Goal: Find specific page/section: Find specific page/section

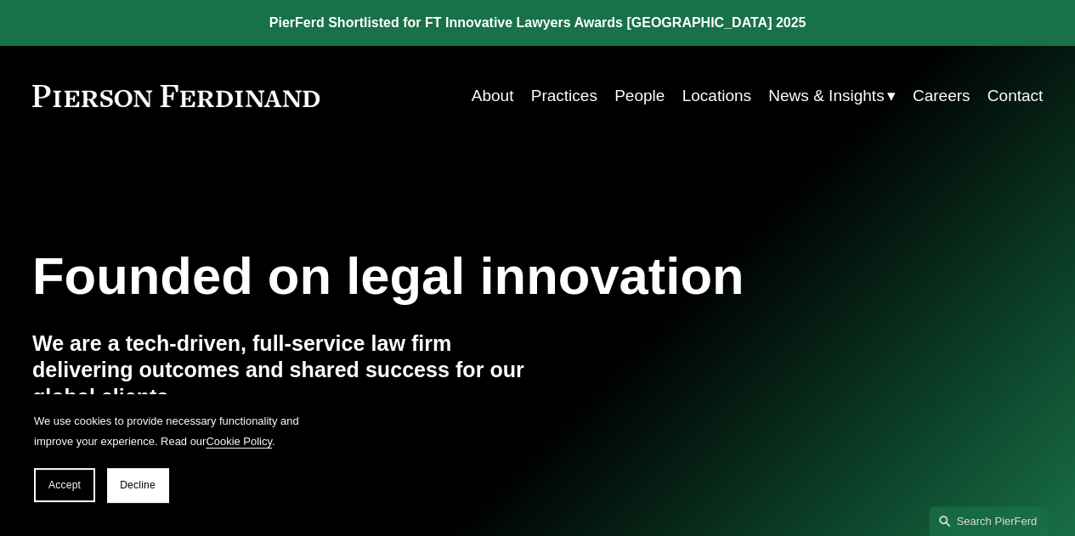
click at [641, 96] on link "People" at bounding box center [639, 96] width 50 height 32
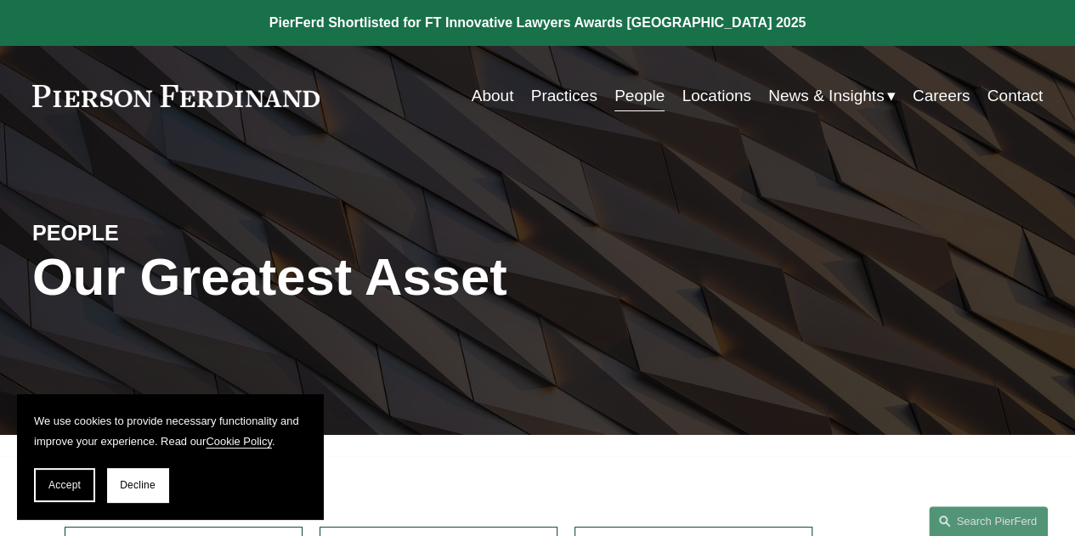
click at [574, 101] on link "Practices" at bounding box center [564, 96] width 66 height 32
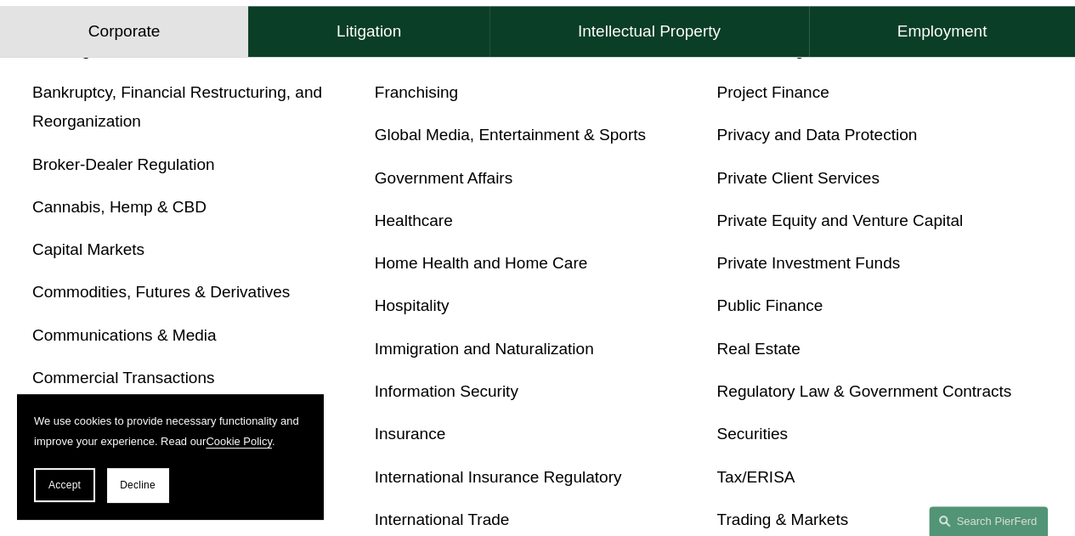
scroll to position [765, 0]
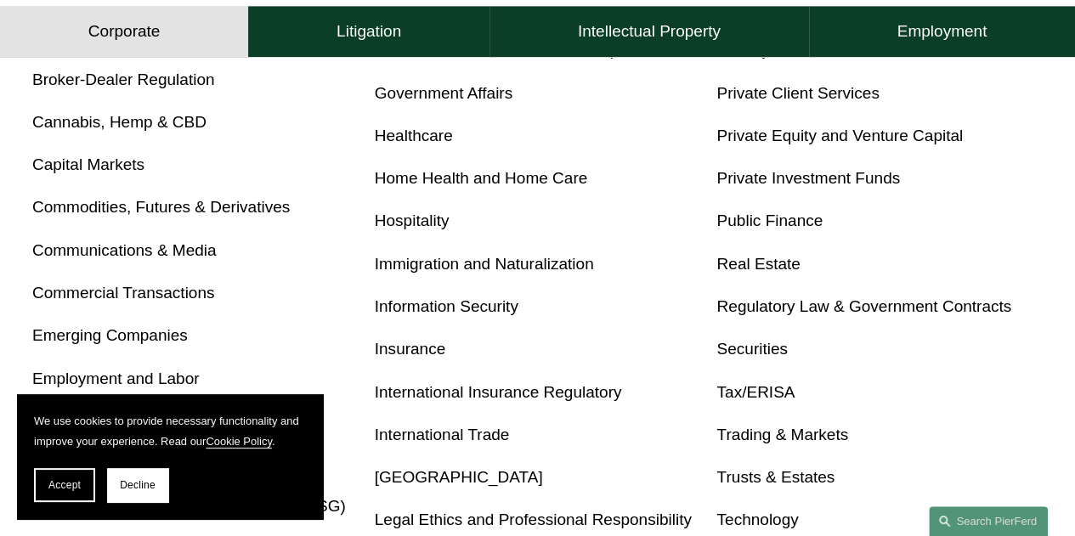
click at [765, 485] on link "Trusts & Estates" at bounding box center [775, 477] width 118 height 18
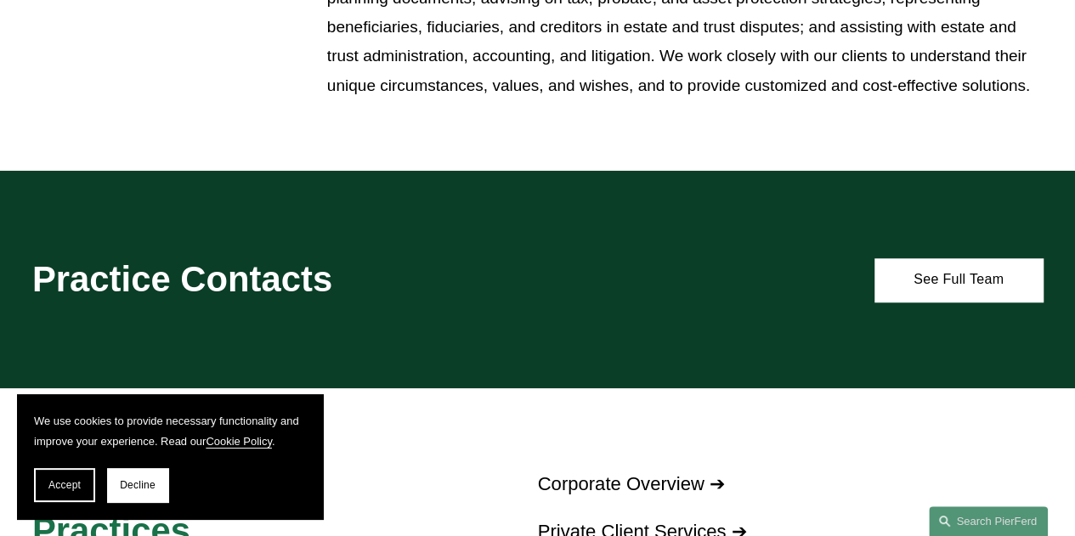
scroll to position [765, 0]
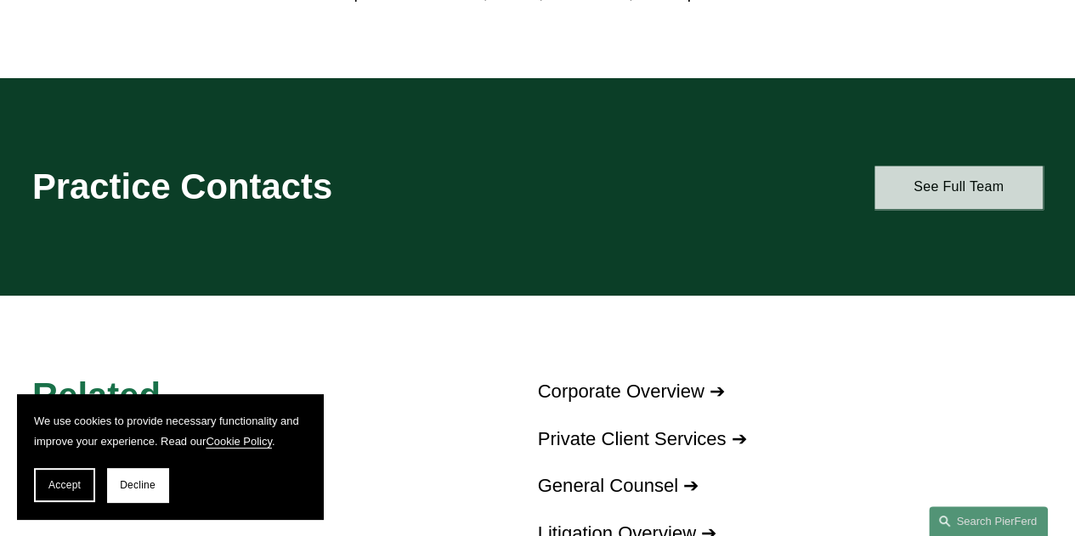
click at [916, 193] on link "See Full Team" at bounding box center [958, 187] width 168 height 43
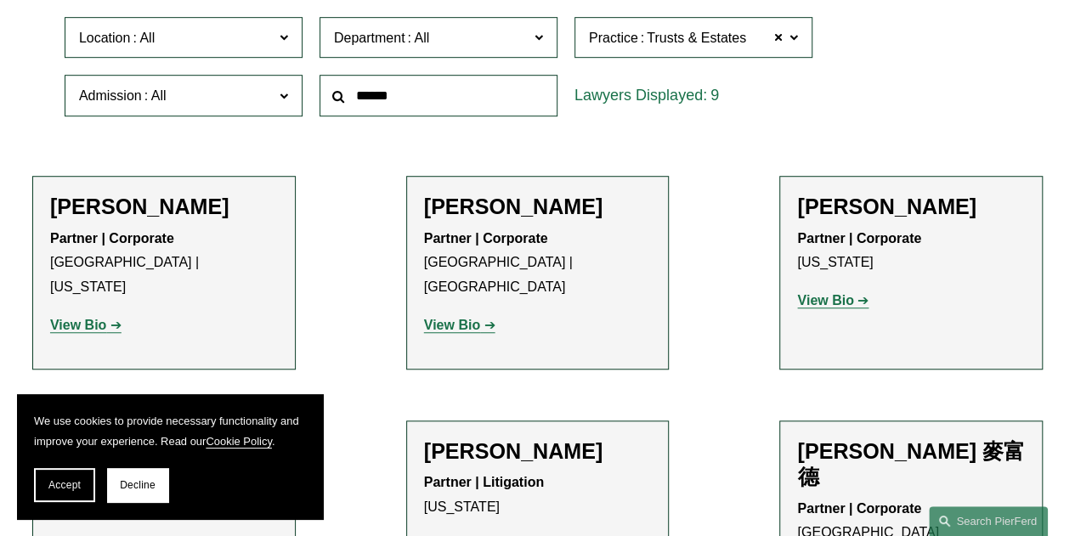
scroll to position [340, 0]
